Goal: Task Accomplishment & Management: Manage account settings

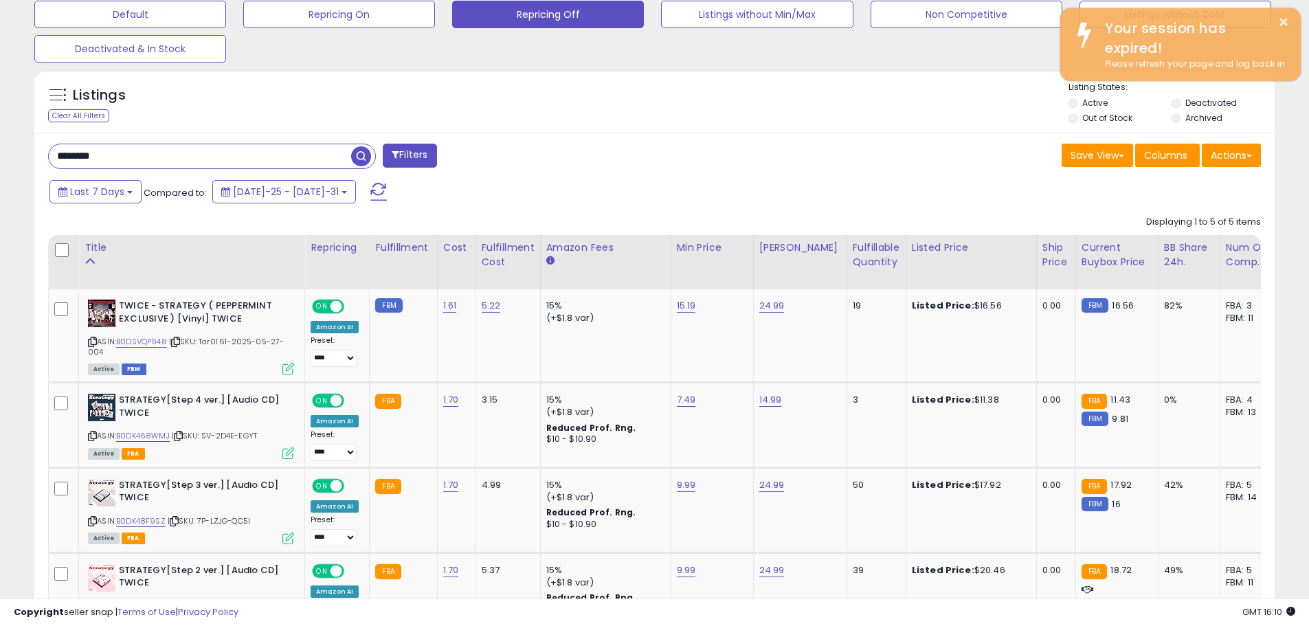
scroll to position [282, 720]
drag, startPoint x: 168, startPoint y: 155, endPoint x: 0, endPoint y: 156, distance: 167.7
click at [0, 156] on div "**********" at bounding box center [654, 220] width 1309 height 1217
click at [140, 160] on input "********" at bounding box center [200, 156] width 302 height 24
type input "*"
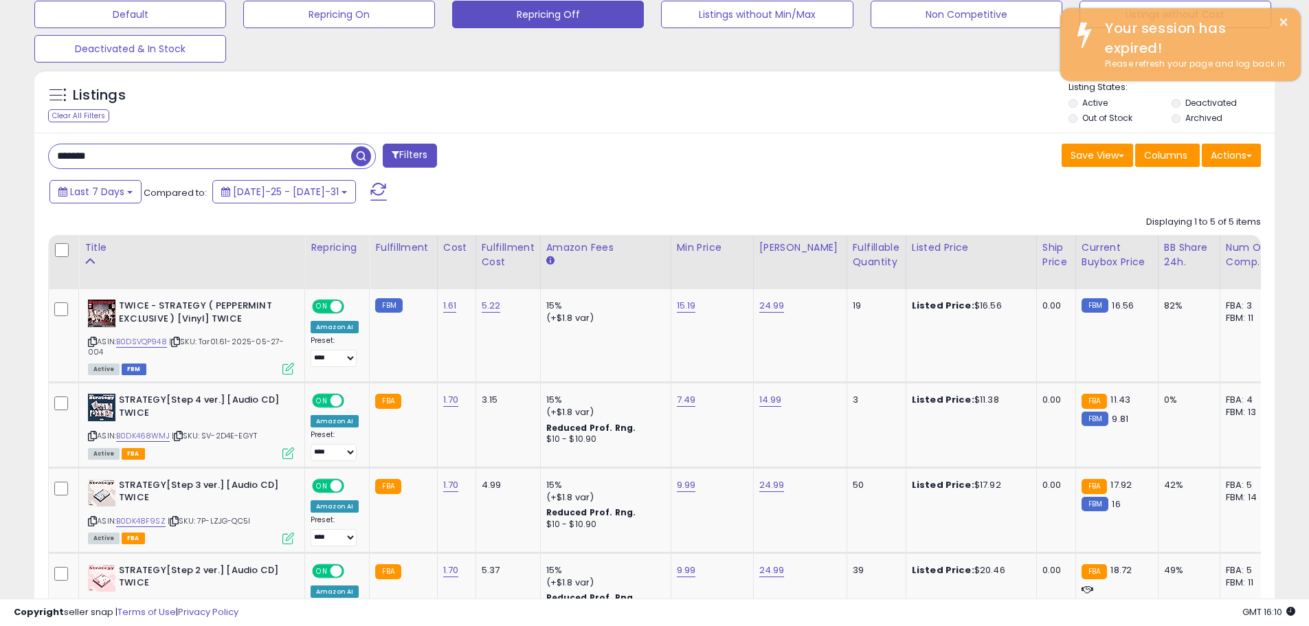
type input "*******"
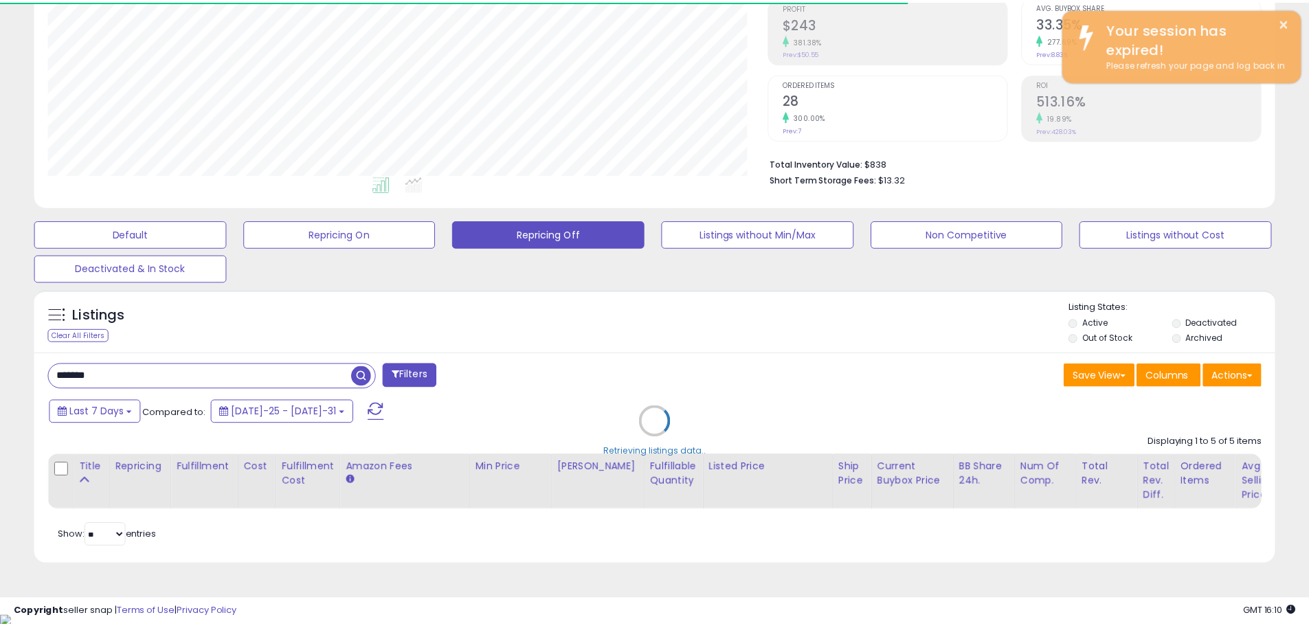
scroll to position [687030, 686592]
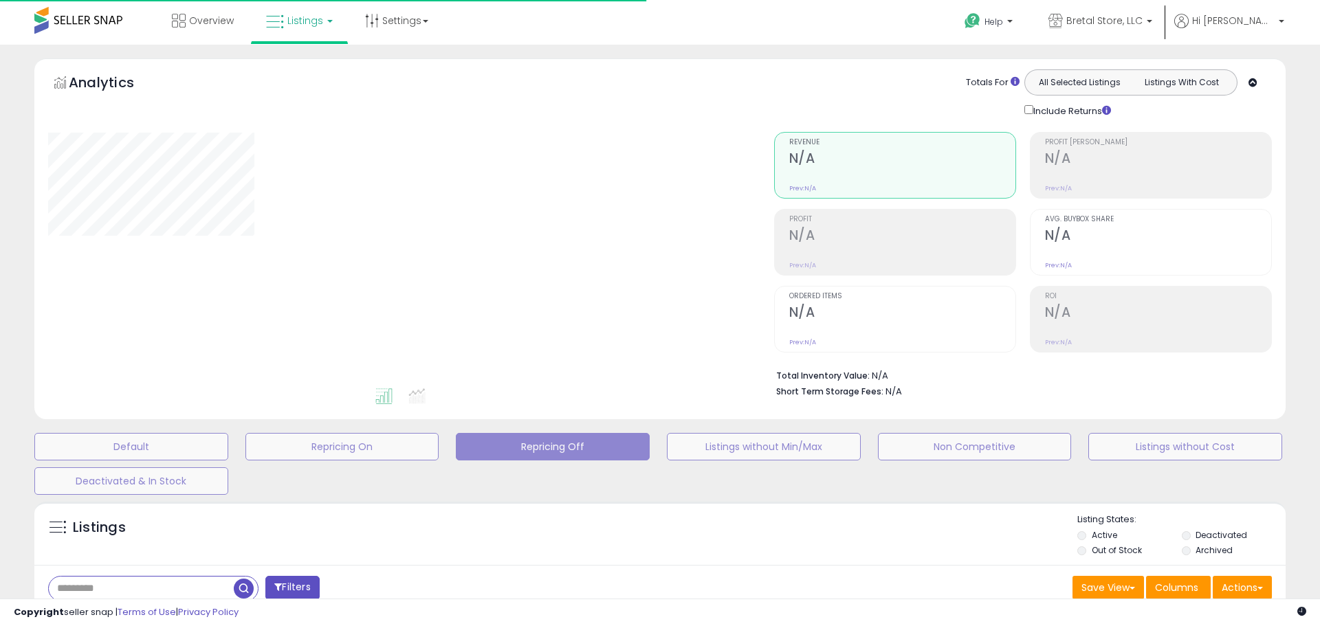
type input "********"
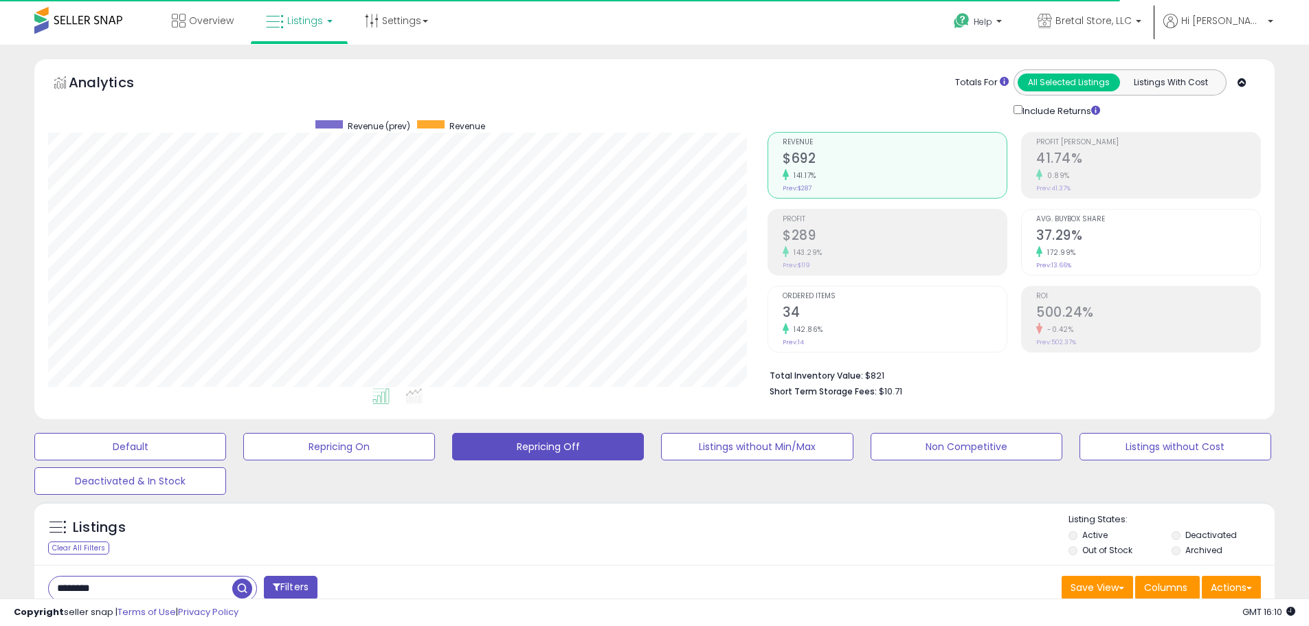
scroll to position [282, 720]
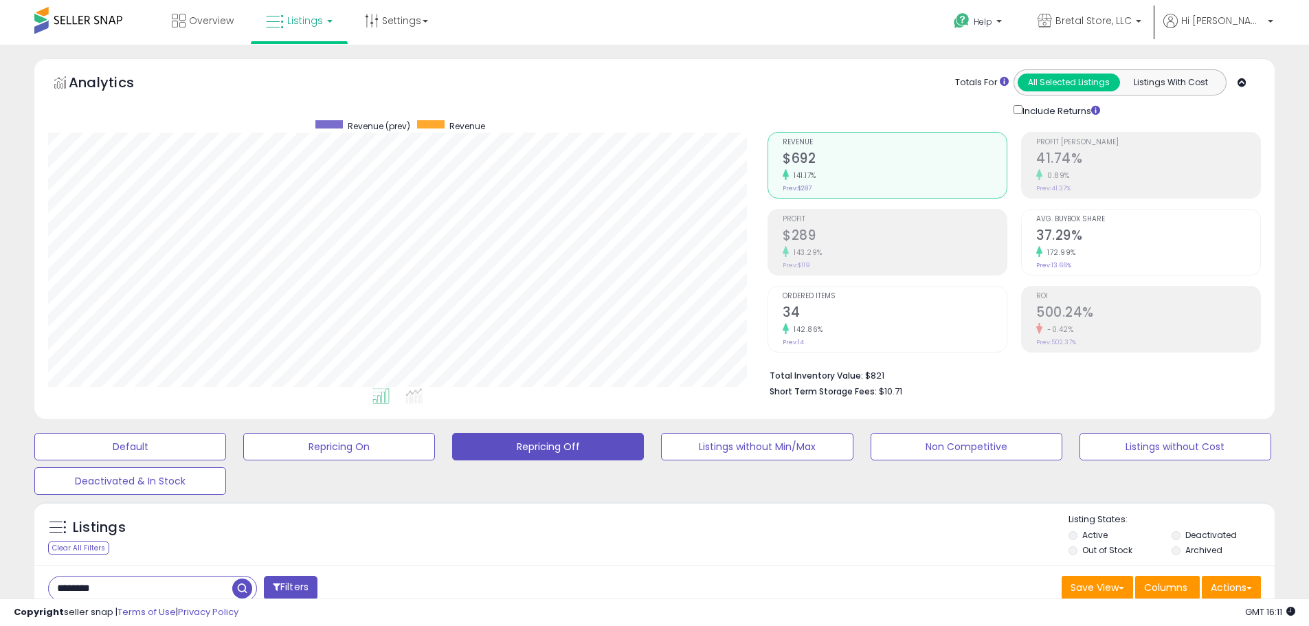
click at [296, 21] on span "Listings" at bounding box center [305, 21] width 36 height 14
click at [294, 71] on icon at bounding box center [310, 68] width 60 height 18
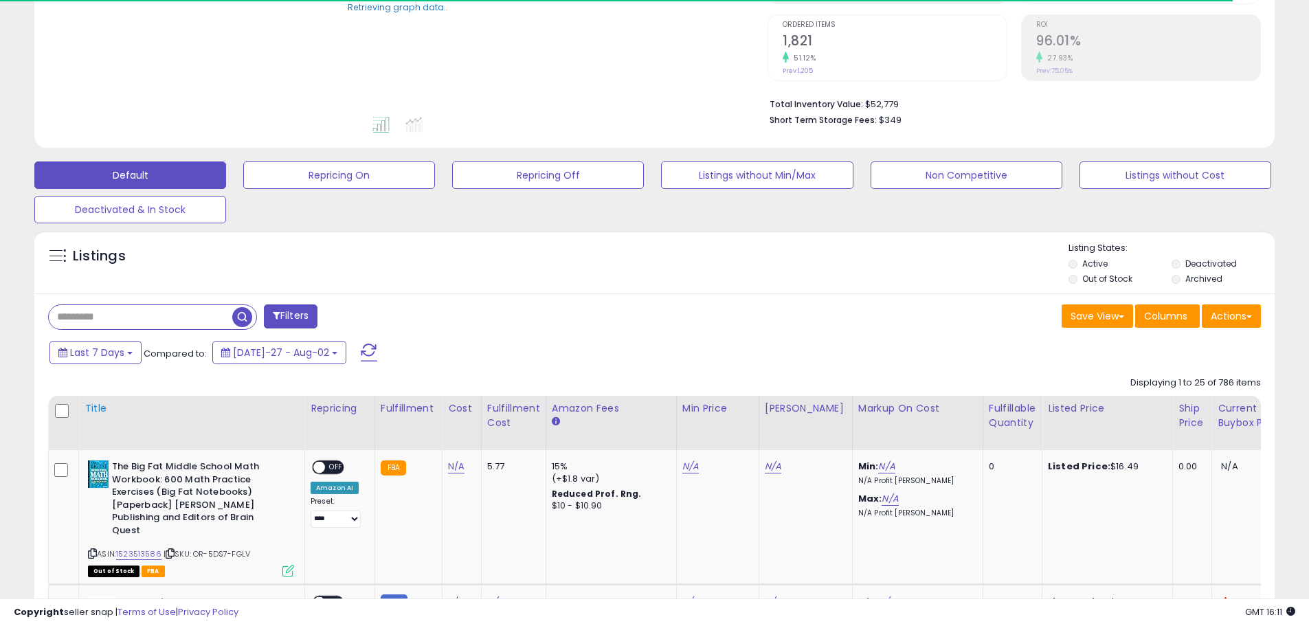
scroll to position [275, 0]
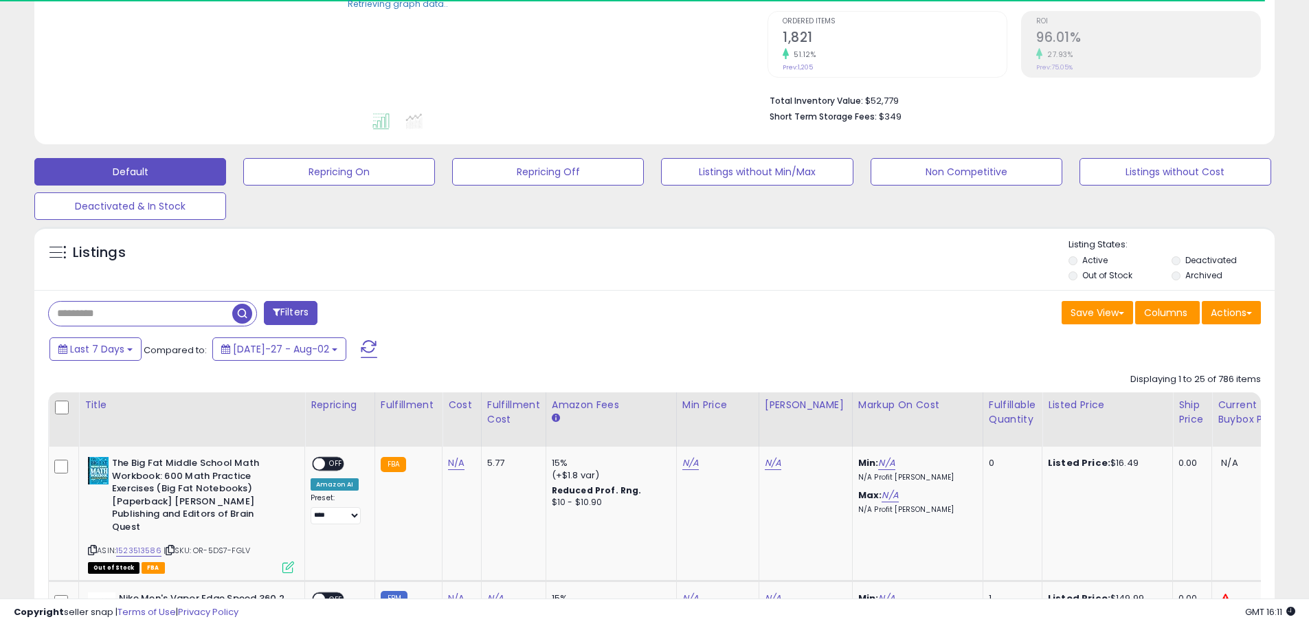
click at [145, 311] on input "text" at bounding box center [141, 314] width 184 height 24
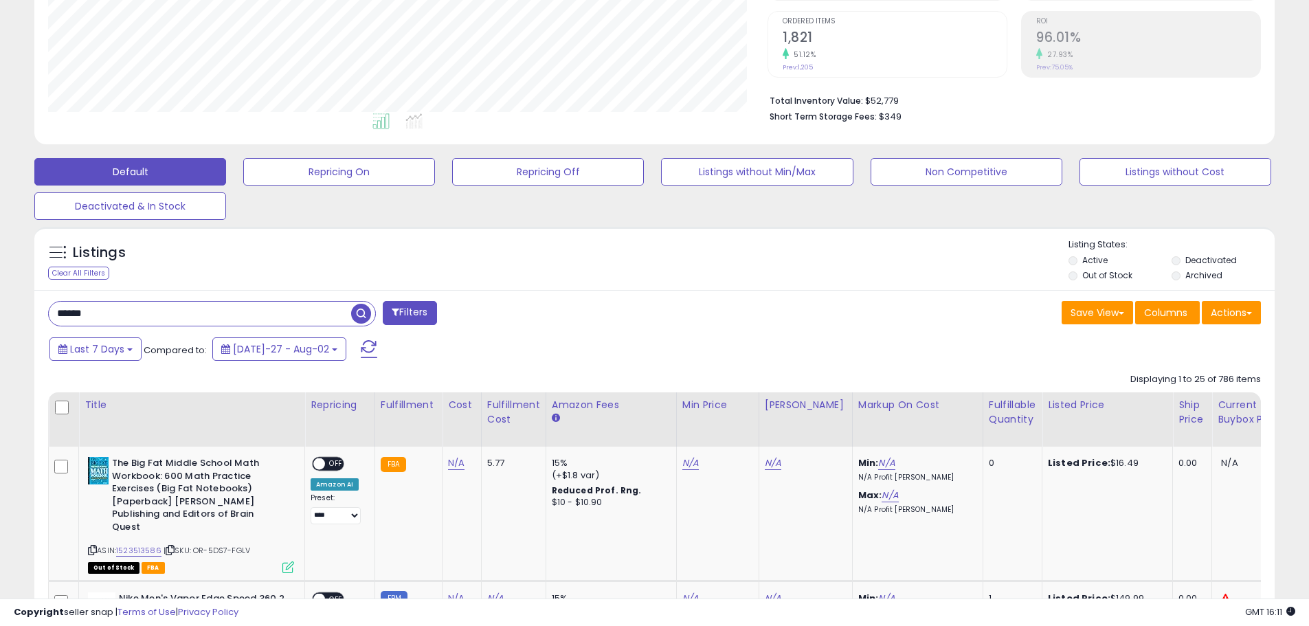
scroll to position [282, 720]
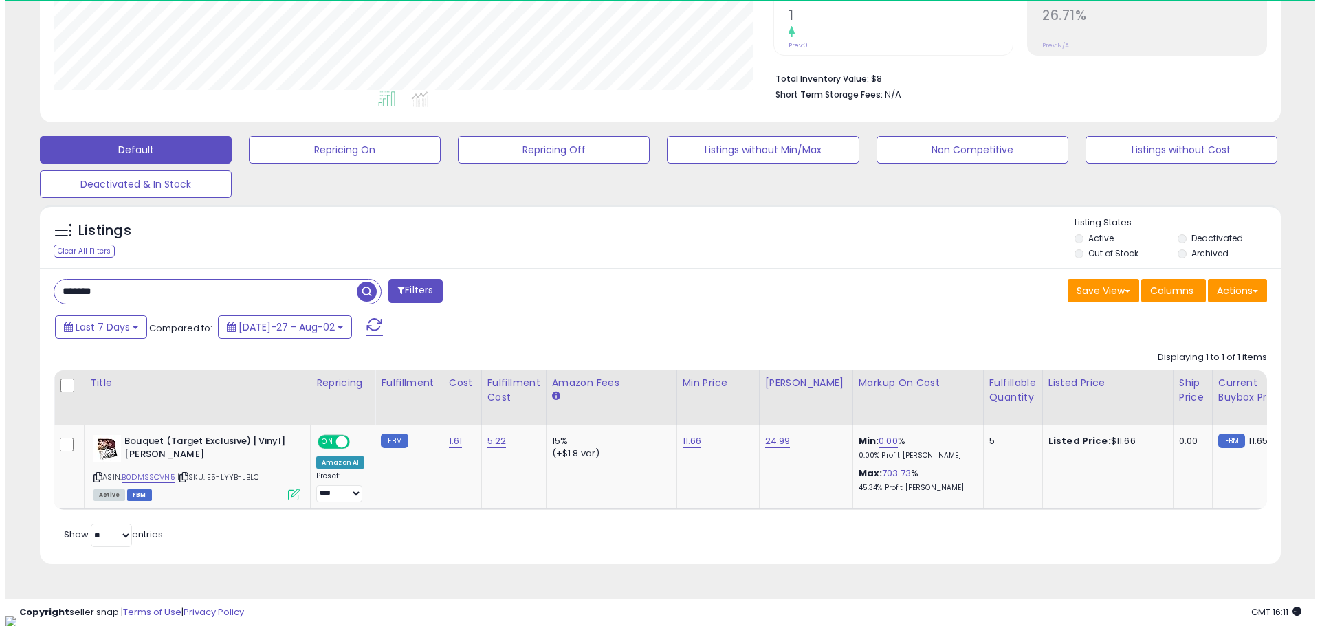
scroll to position [282, 720]
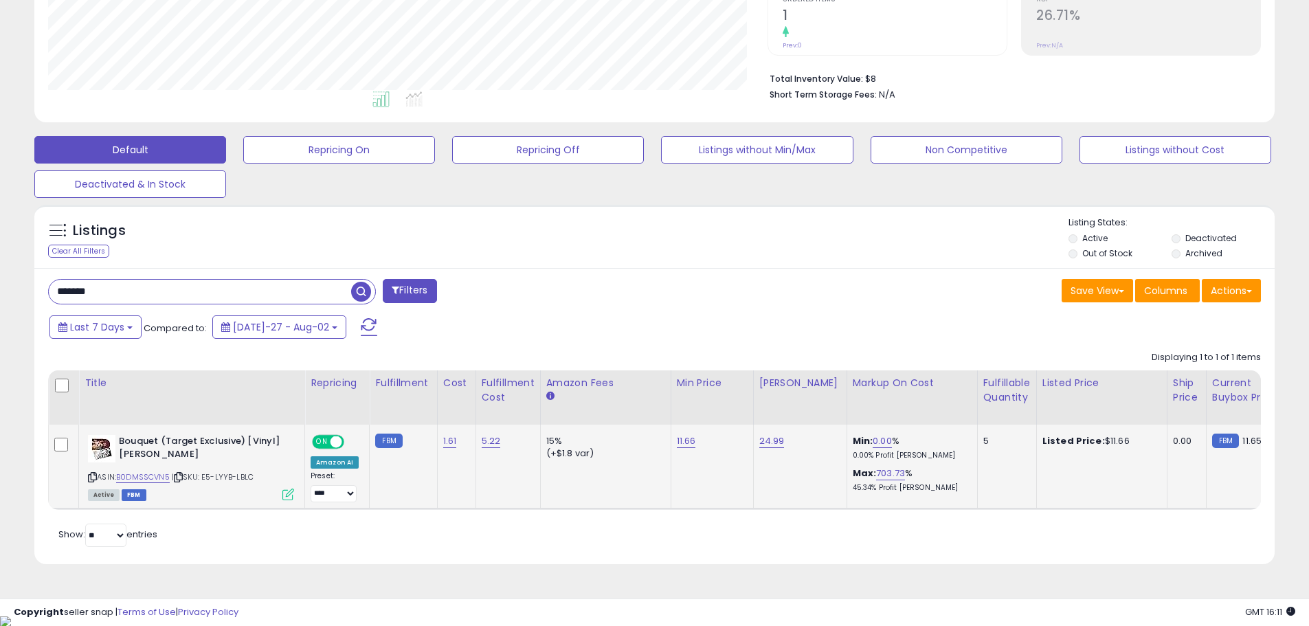
click at [290, 496] on icon at bounding box center [288, 495] width 12 height 12
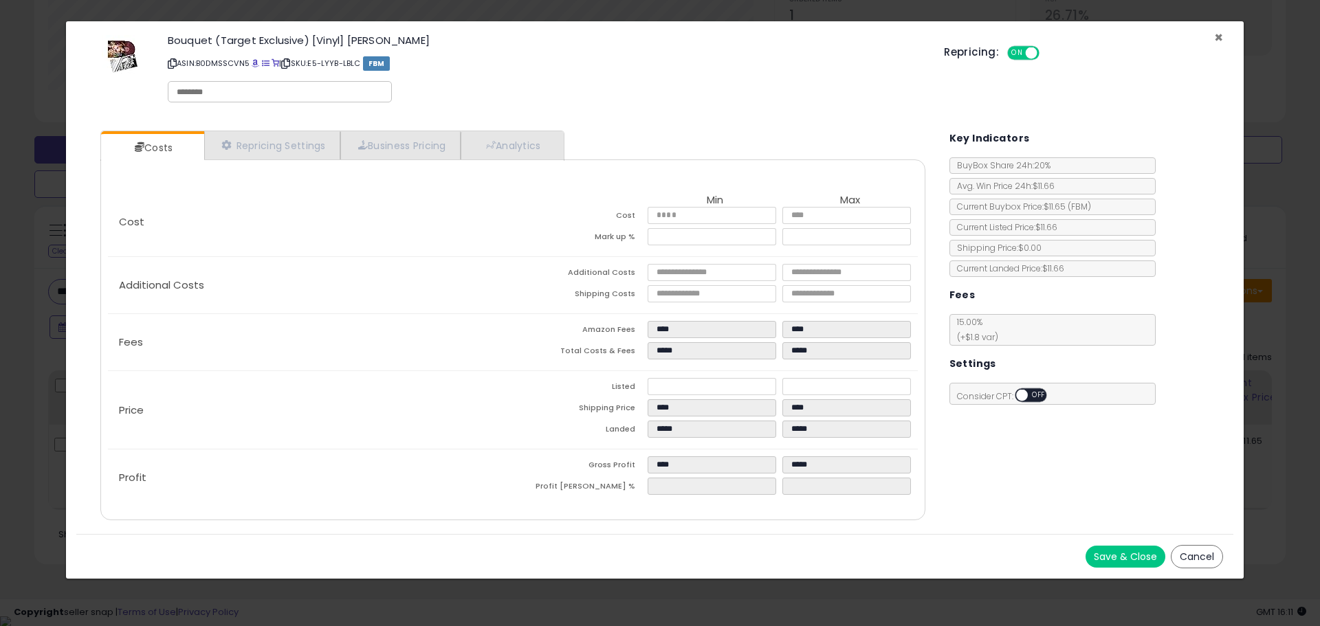
click at [1216, 36] on span "×" at bounding box center [1218, 37] width 9 height 20
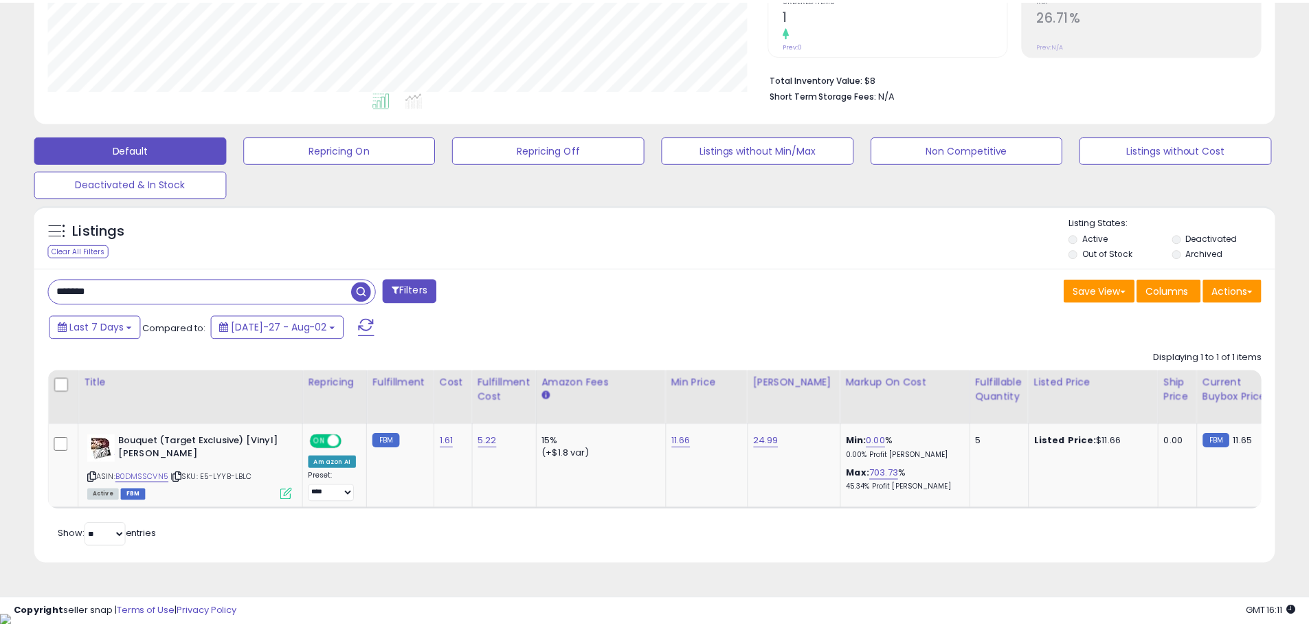
scroll to position [687030, 686592]
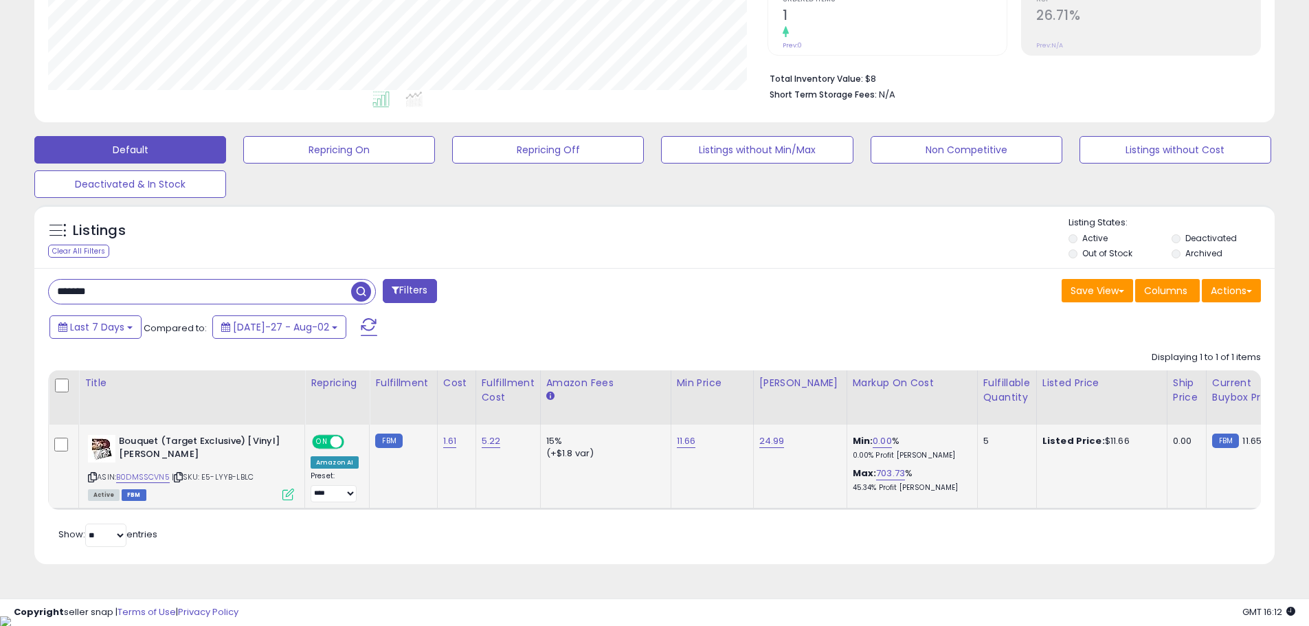
click at [118, 476] on div "ASIN: B0DMSSCVN5 | SKU: E5-LYYB-LBLC Active FBM" at bounding box center [191, 467] width 206 height 64
click at [151, 476] on link "B0DMSSCVN5" at bounding box center [143, 477] width 54 height 12
click at [217, 291] on input "*******" at bounding box center [200, 292] width 302 height 24
type input "*"
type input "*****"
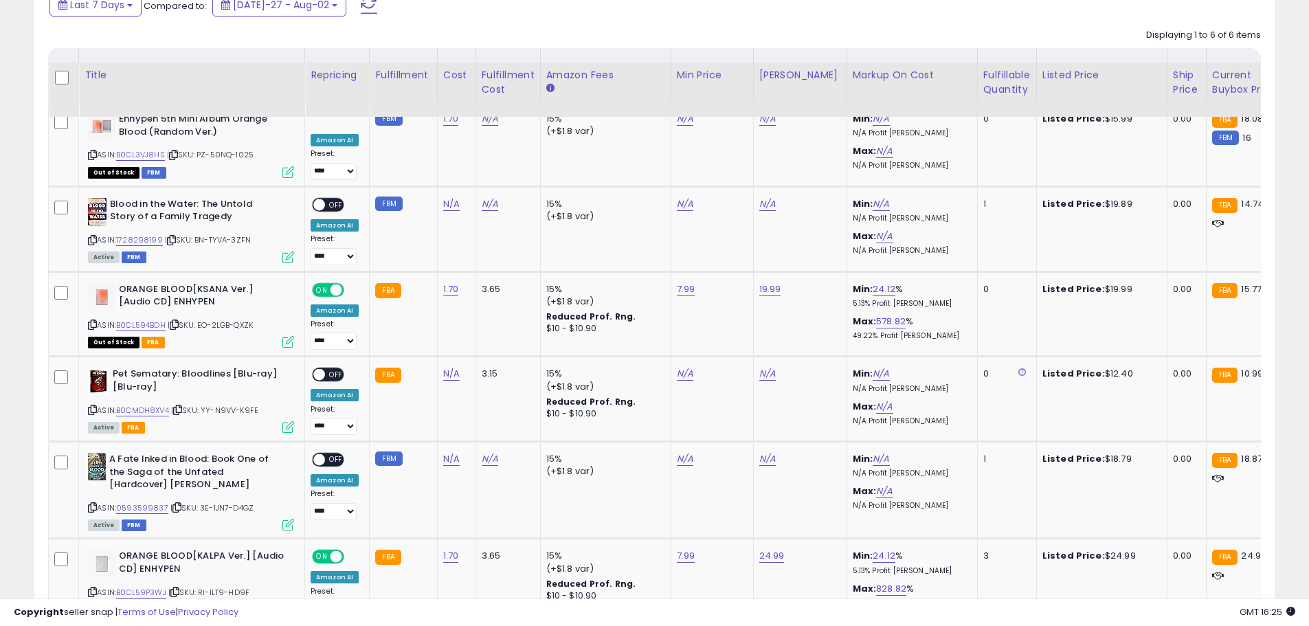
scroll to position [322, 0]
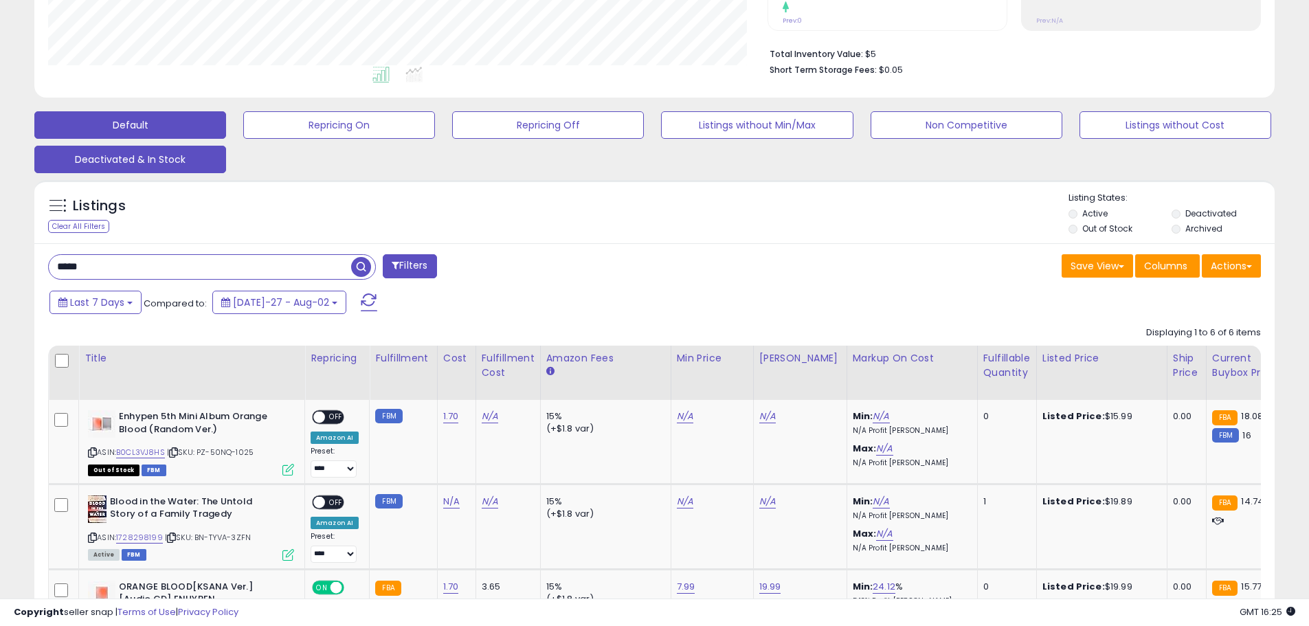
click at [243, 139] on button "Deactivated & In Stock" at bounding box center [339, 124] width 192 height 27
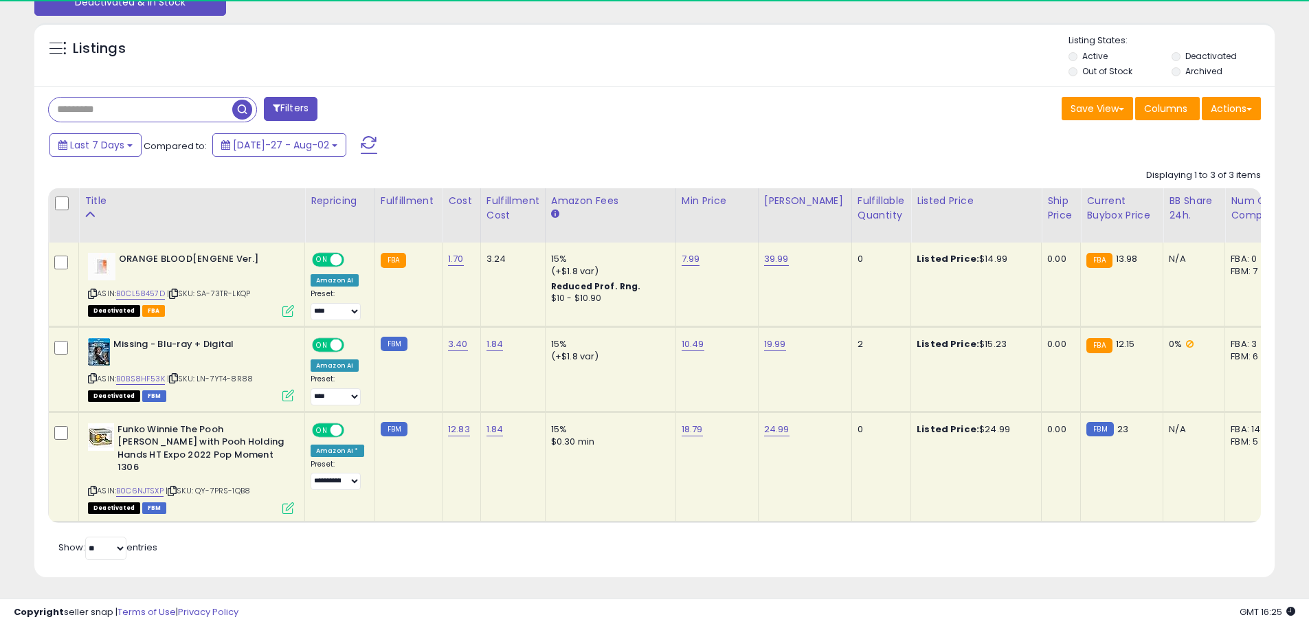
scroll to position [282, 720]
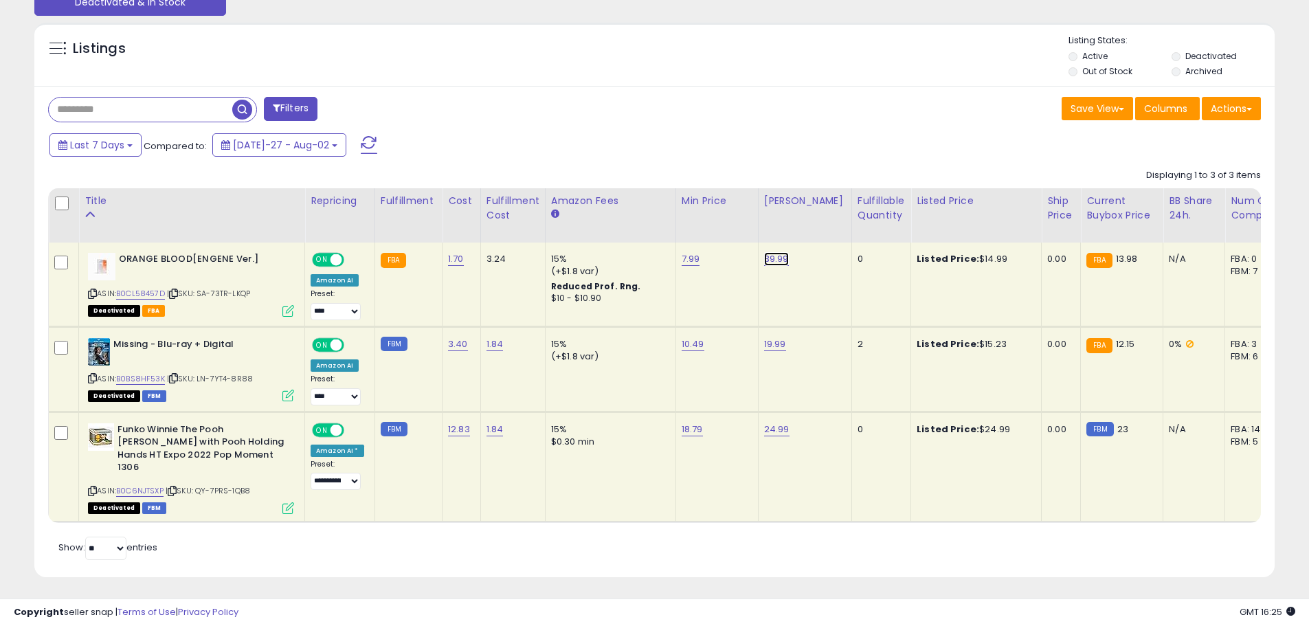
click at [770, 260] on link "39.99" at bounding box center [776, 259] width 25 height 14
type input "*"
type input "*****"
click at [821, 223] on button "submit" at bounding box center [809, 224] width 23 height 21
drag, startPoint x: 202, startPoint y: 476, endPoint x: 257, endPoint y: 478, distance: 55.0
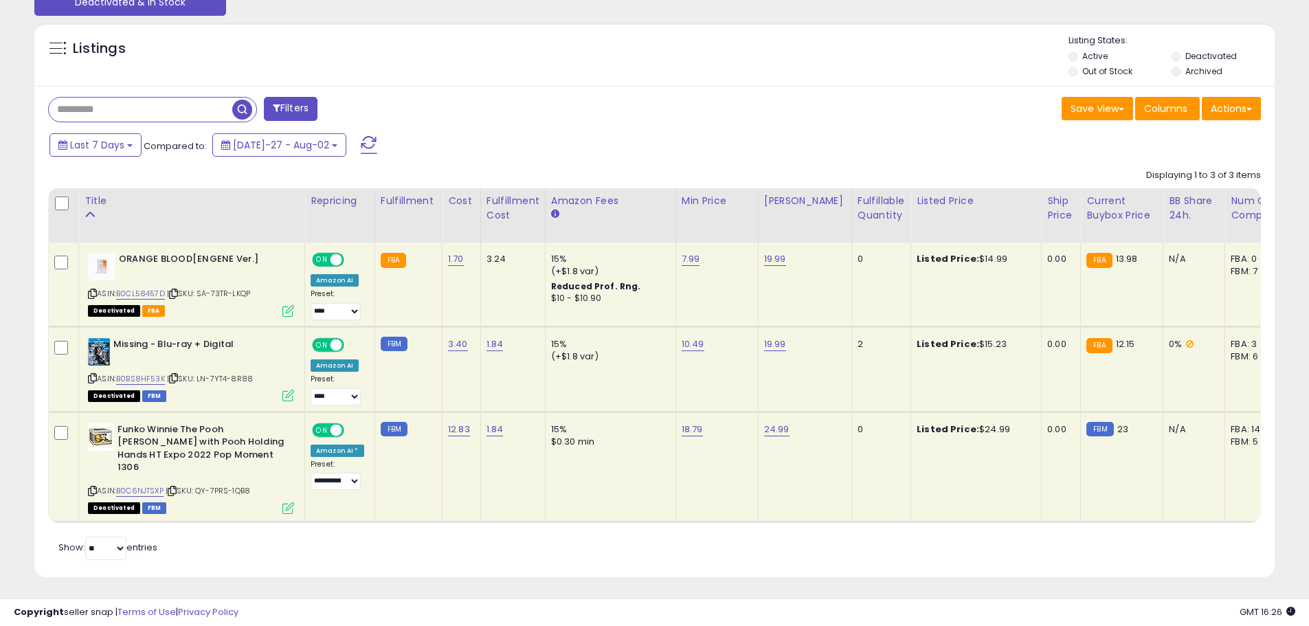
click at [260, 478] on div "ASIN: B0C6NJTSXP | SKU: QY-7PRS-1QB8 Deactivated FBM" at bounding box center [191, 467] width 206 height 89
copy span "QY-7PRS-1QB8"
drag, startPoint x: 201, startPoint y: 381, endPoint x: 235, endPoint y: 384, distance: 34.5
click at [292, 381] on div "ASIN: B0BS8HF53K | SKU: LN-7YT4-8R88 Deactivated FBM" at bounding box center [191, 369] width 206 height 63
copy span "LN-7YT4-8R88"
